Goal: Register for event/course

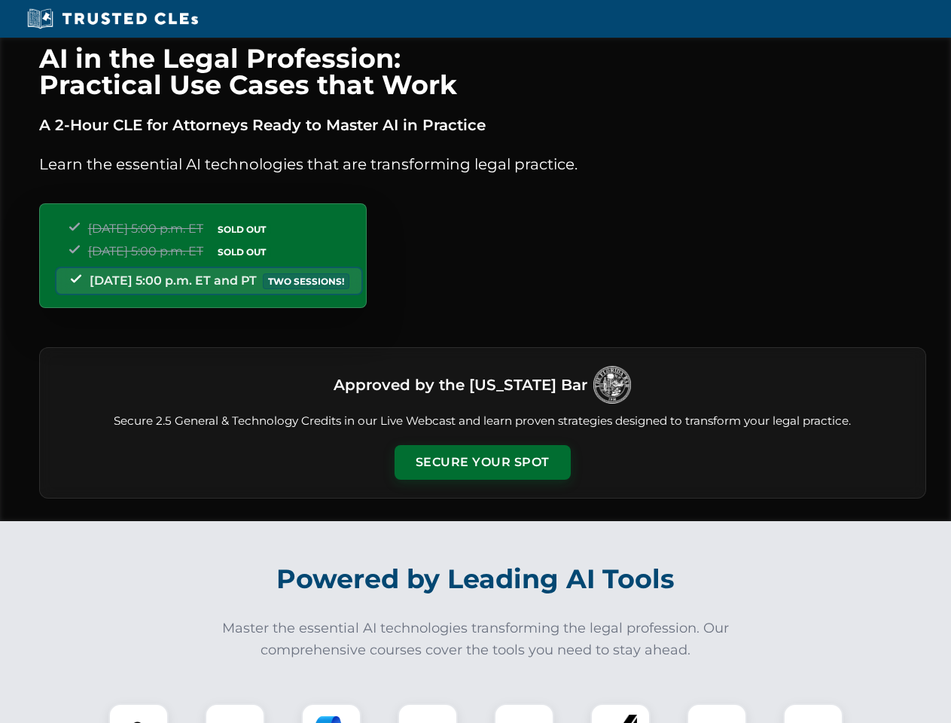
click at [482, 462] on button "Secure Your Spot" at bounding box center [483, 462] width 176 height 35
click at [139, 713] on img at bounding box center [139, 734] width 44 height 44
click at [235, 713] on div at bounding box center [235, 733] width 60 height 60
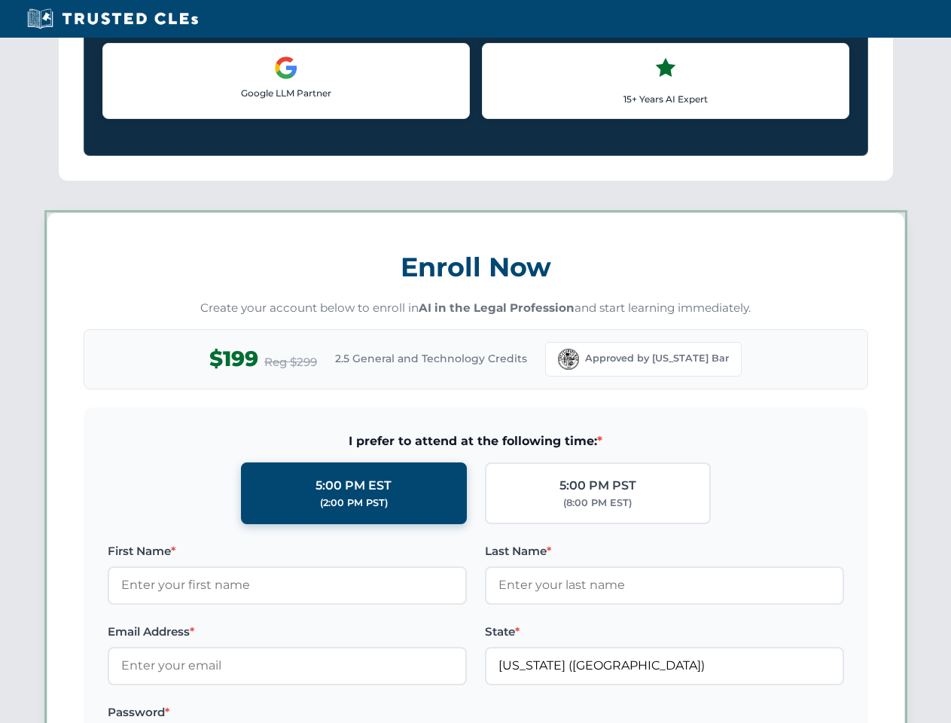
click at [428, 713] on label "Password *" at bounding box center [287, 712] width 359 height 18
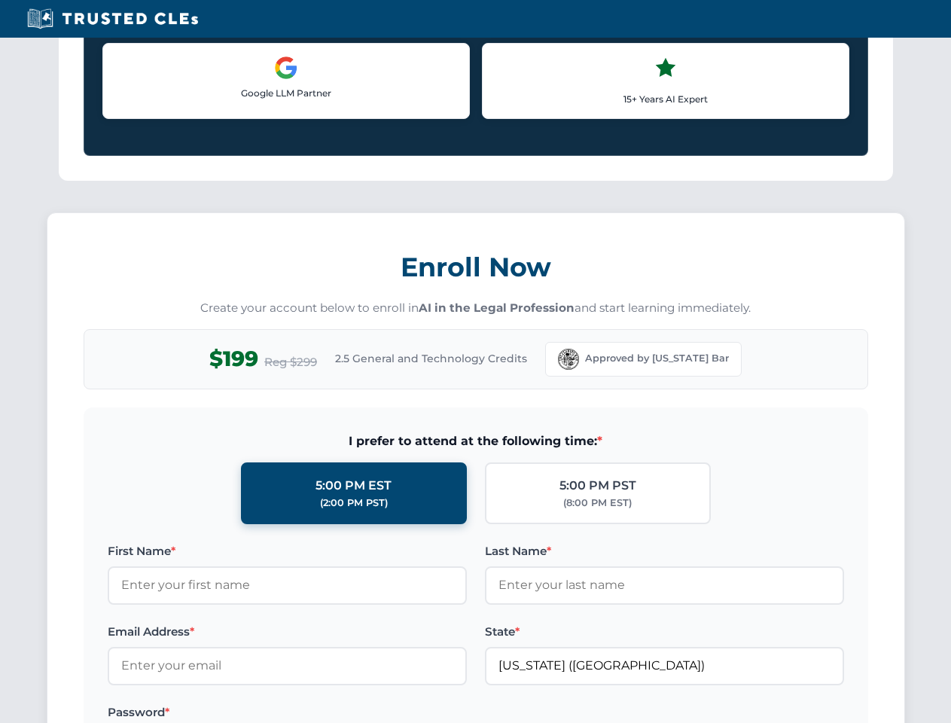
scroll to position [1478, 0]
